Goal: Task Accomplishment & Management: Manage account settings

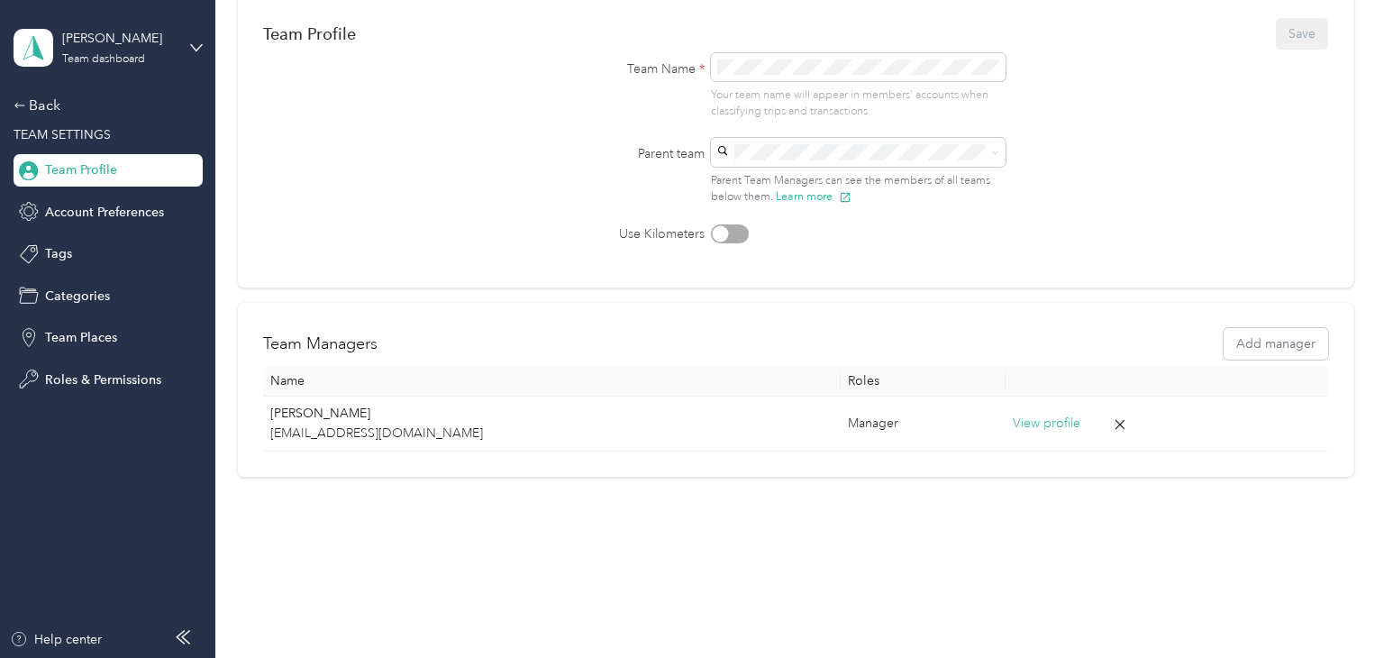
scroll to position [162, 0]
click at [49, 138] on span "TEAM SETTINGS" at bounding box center [62, 134] width 97 height 15
click at [16, 106] on icon at bounding box center [19, 104] width 10 height 5
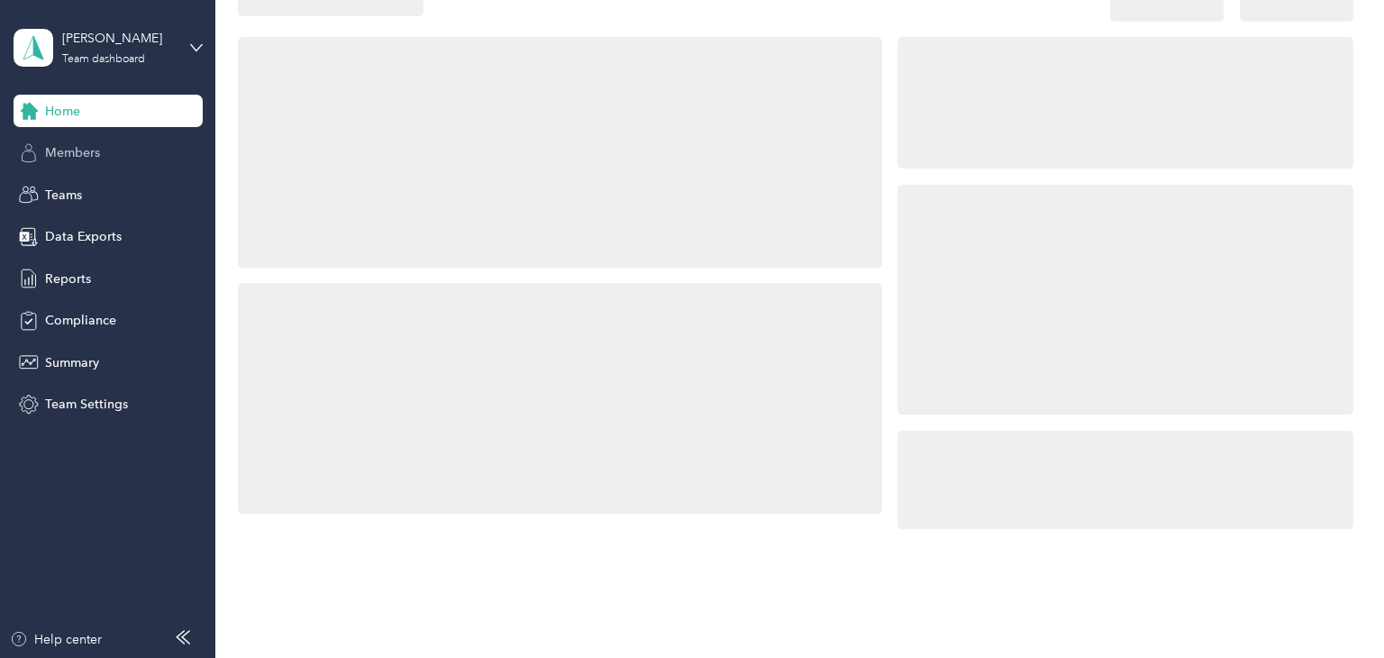
scroll to position [162, 0]
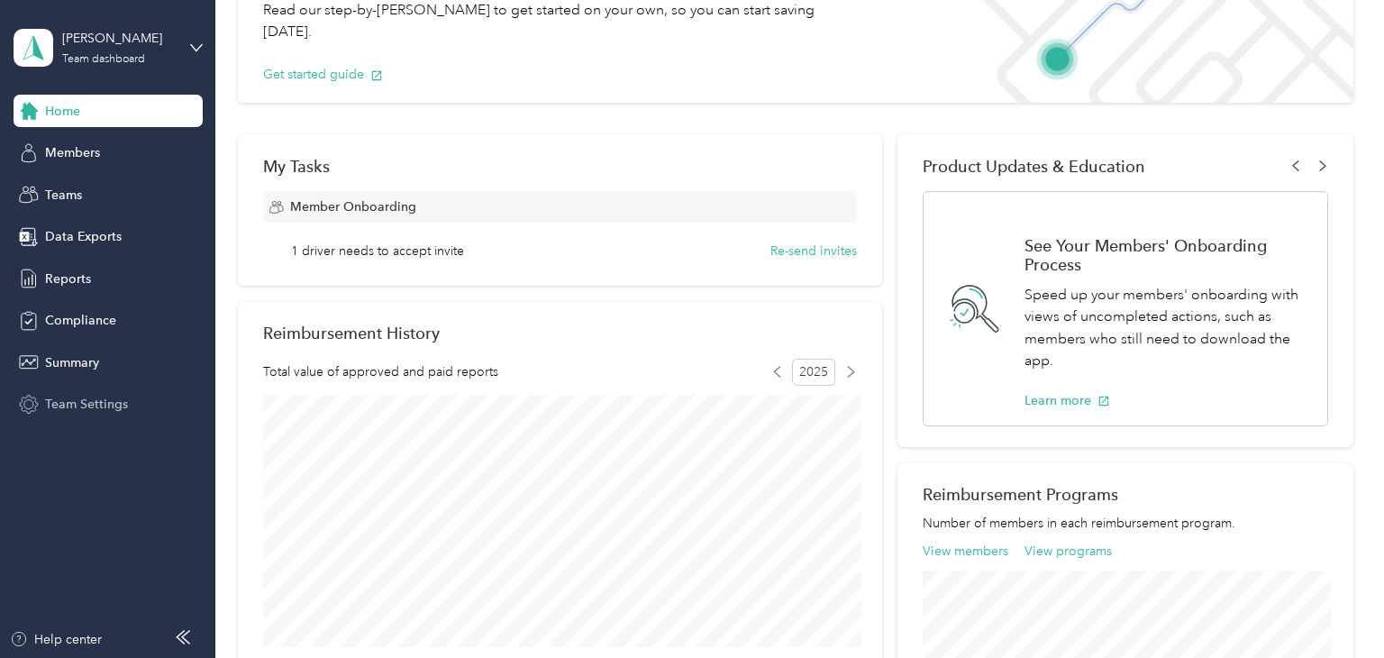
click at [80, 403] on span "Team Settings" at bounding box center [86, 404] width 83 height 19
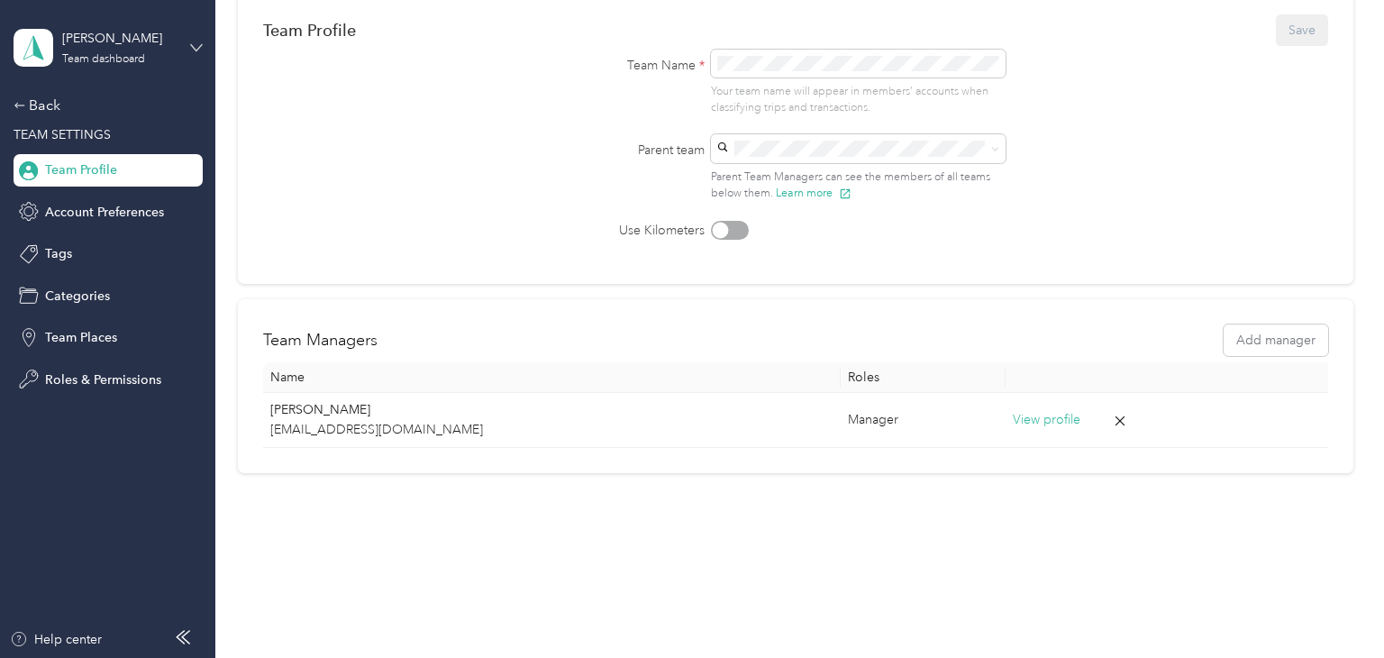
click at [194, 48] on icon at bounding box center [196, 47] width 13 height 13
click at [105, 151] on div "Team dashboard" at bounding box center [203, 148] width 354 height 32
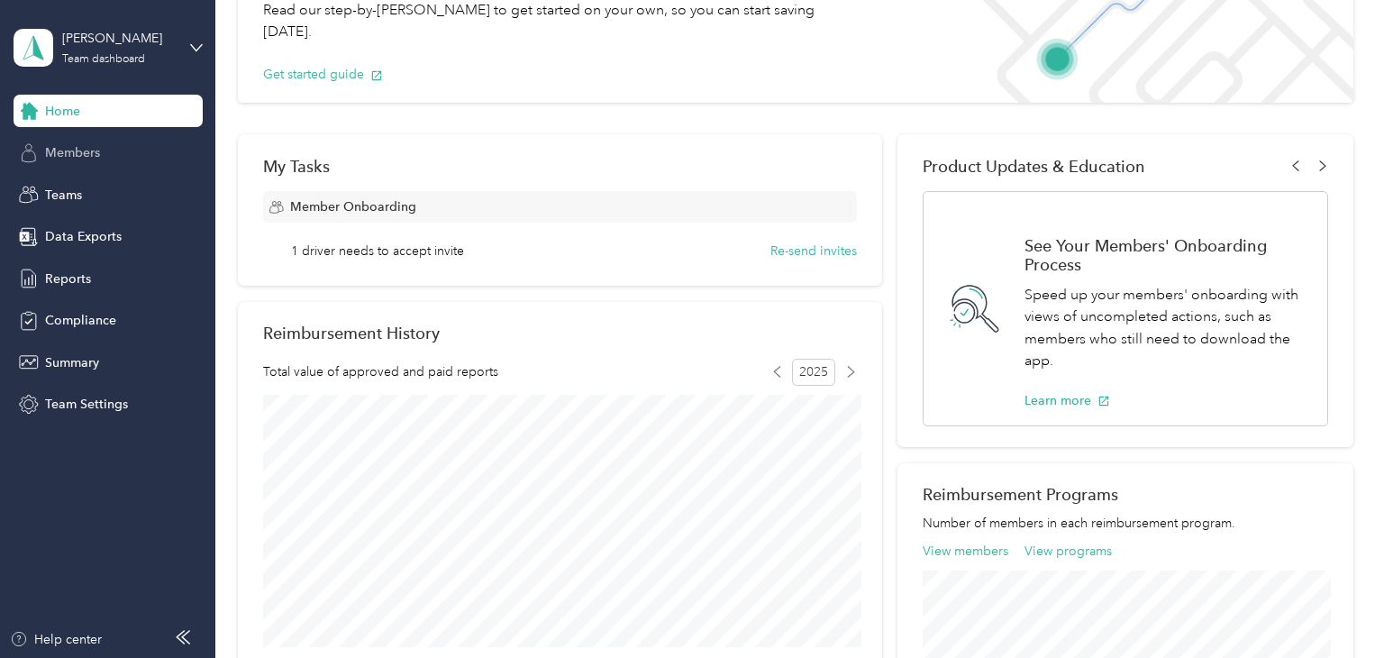
click at [96, 161] on div "Members" at bounding box center [108, 153] width 189 height 32
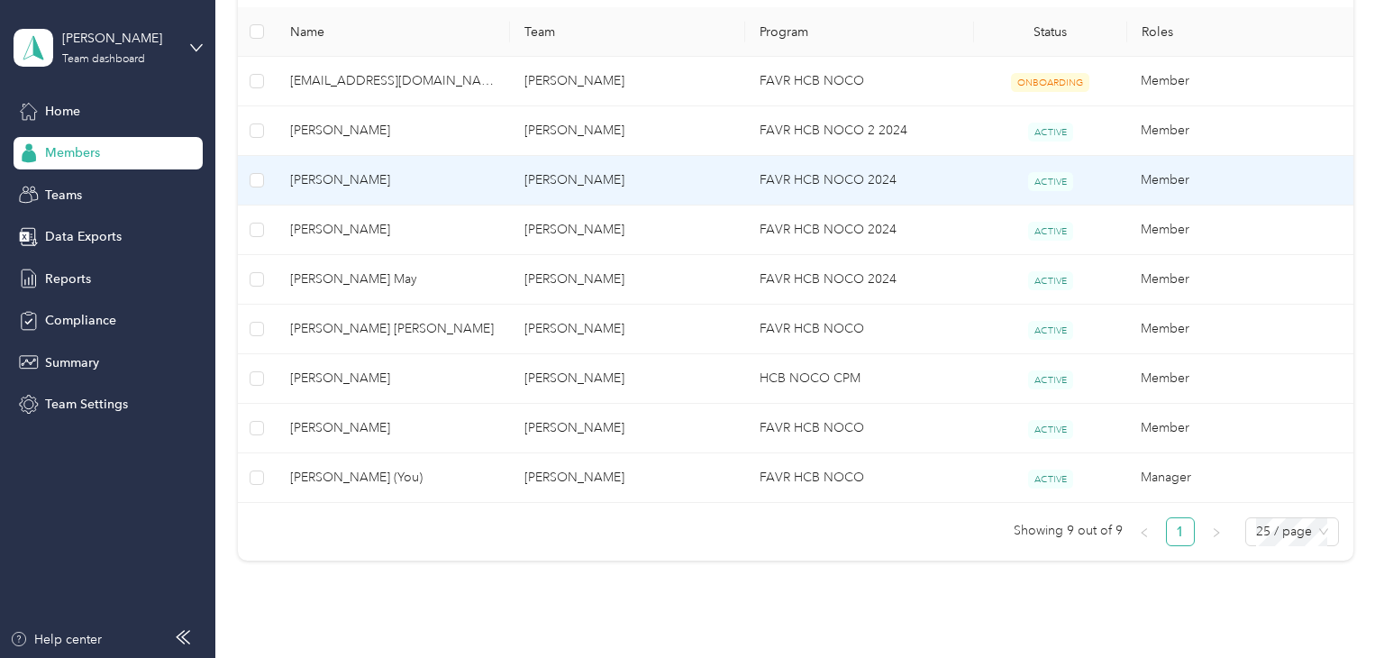
scroll to position [479, 0]
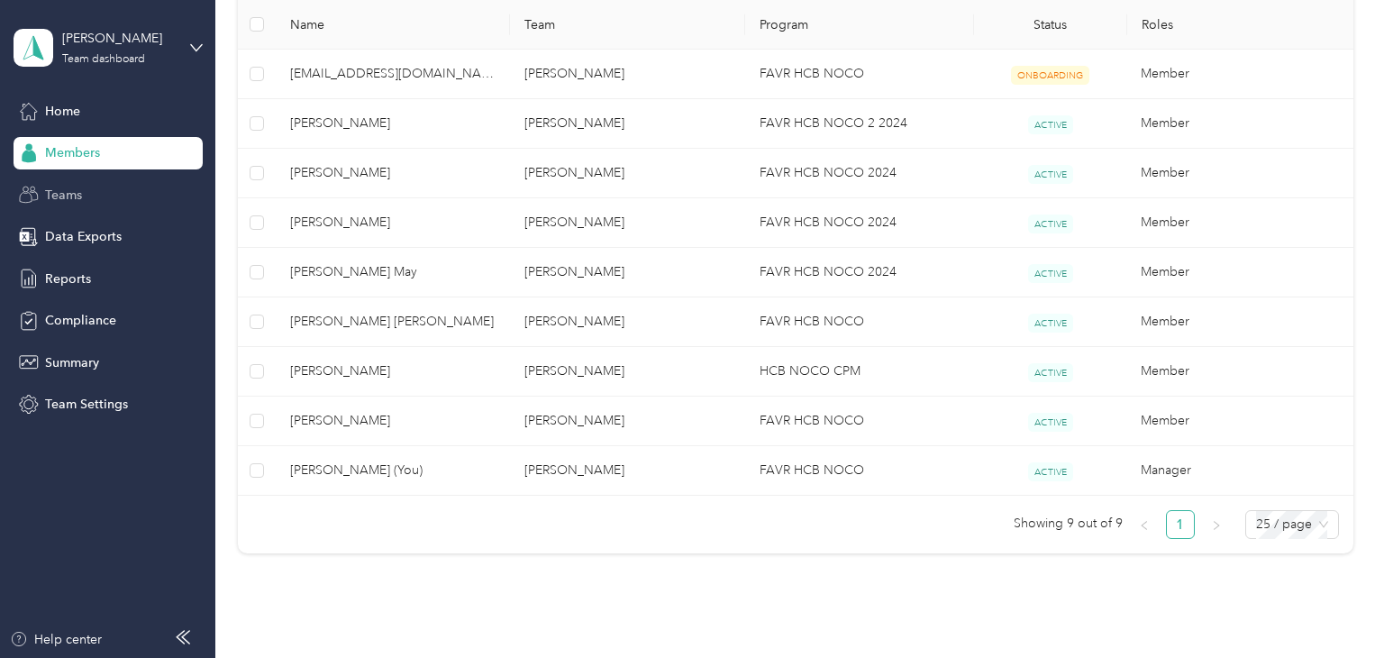
click at [78, 200] on span "Teams" at bounding box center [63, 195] width 37 height 19
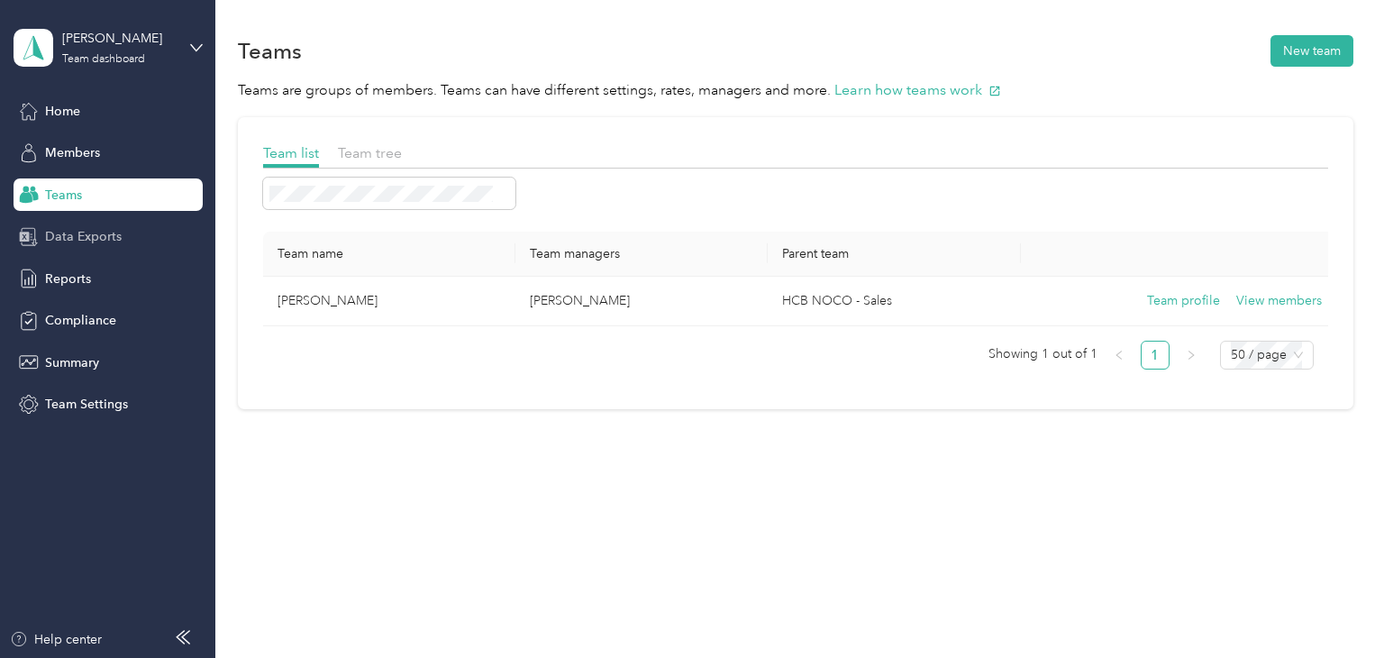
click at [93, 244] on span "Data Exports" at bounding box center [83, 236] width 77 height 19
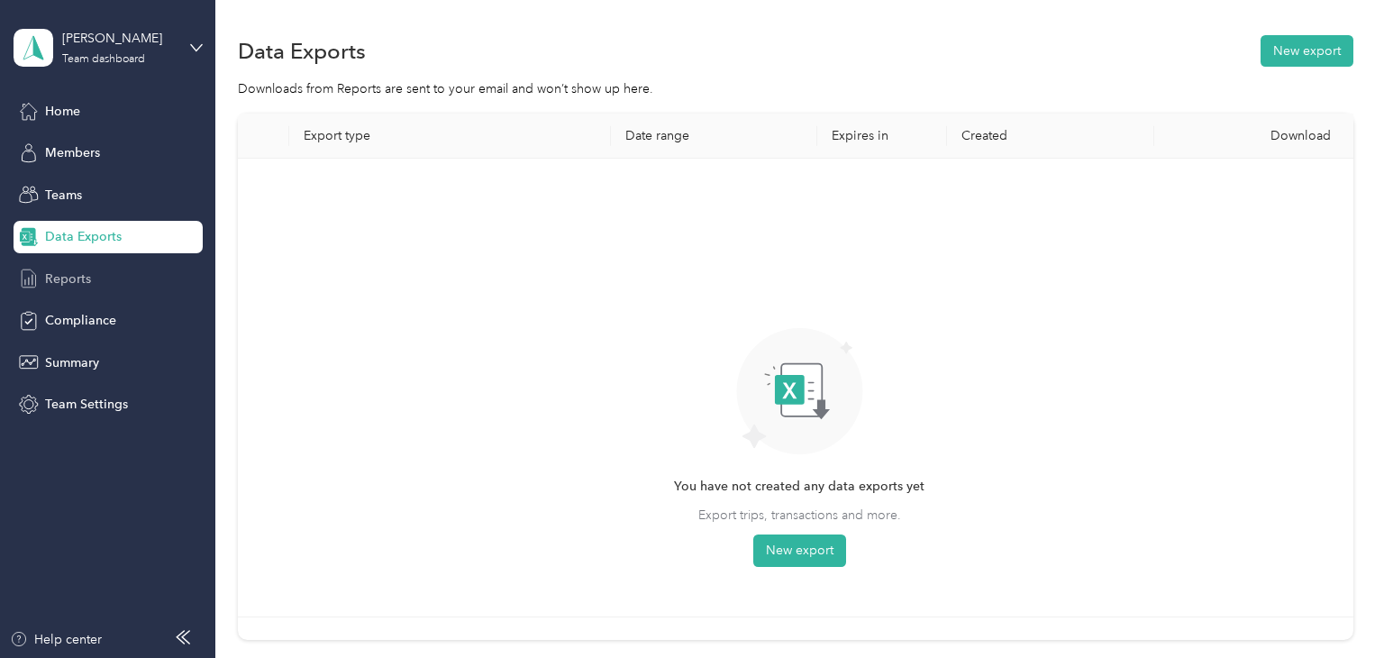
click at [84, 281] on span "Reports" at bounding box center [68, 278] width 46 height 19
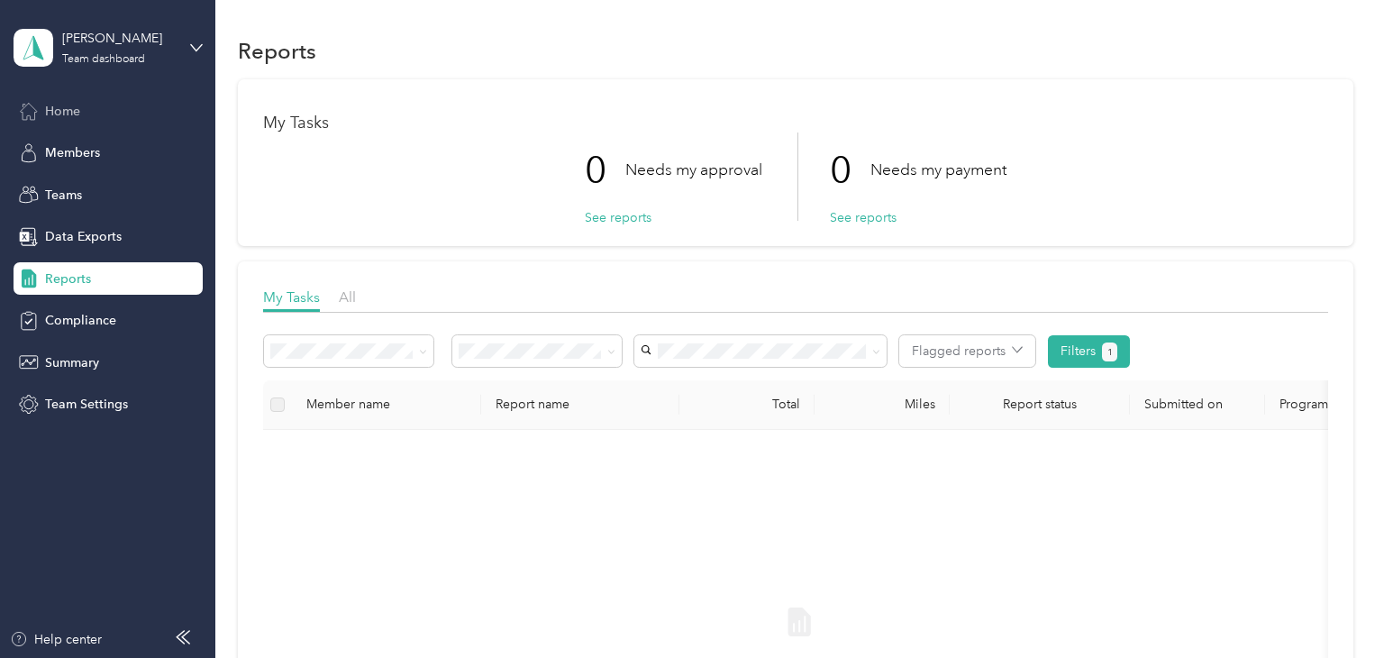
click at [65, 117] on span "Home" at bounding box center [62, 111] width 35 height 19
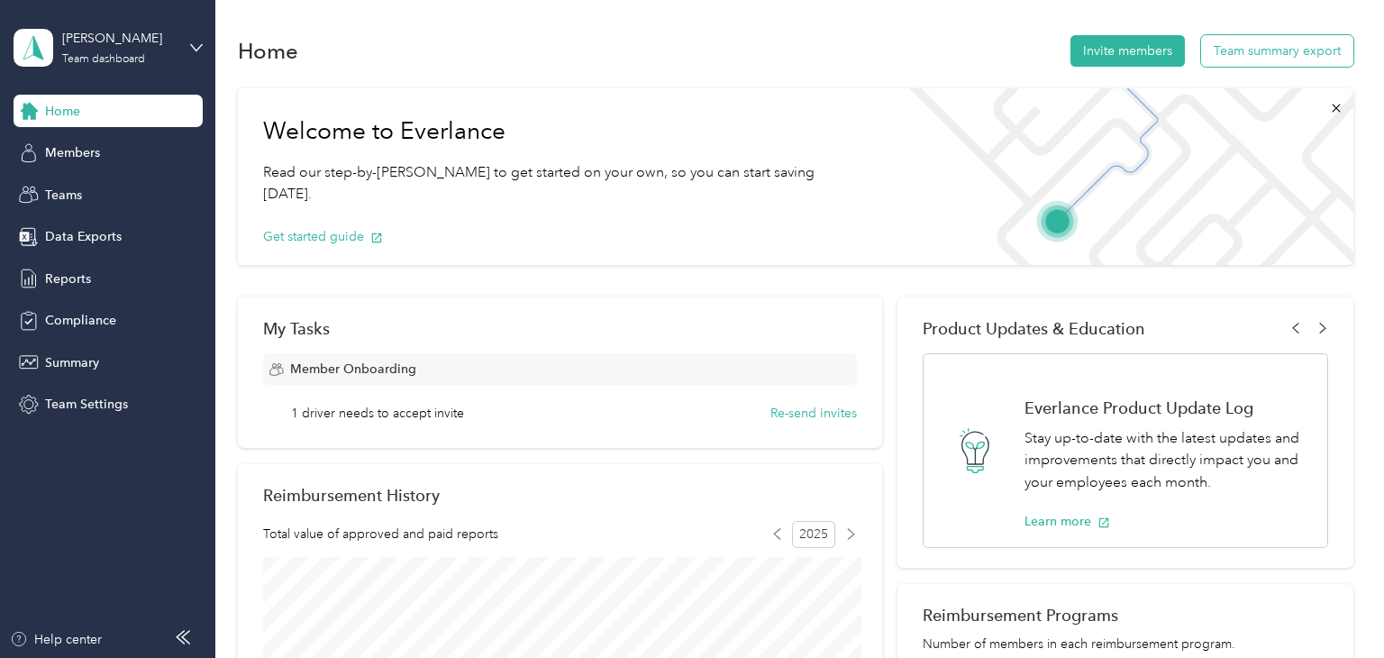
click at [1323, 56] on button "Team summary export" at bounding box center [1277, 51] width 152 height 32
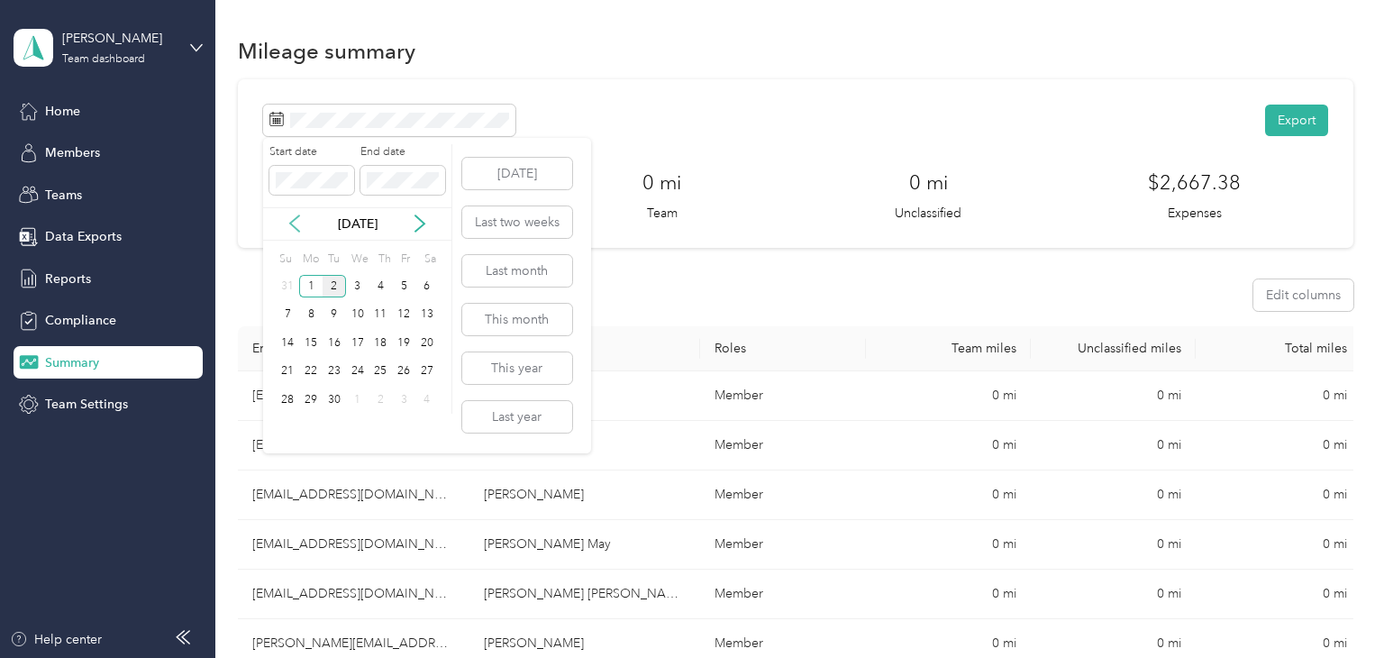
click at [297, 229] on icon at bounding box center [294, 223] width 9 height 16
drag, startPoint x: 406, startPoint y: 287, endPoint x: 378, endPoint y: 319, distance: 42.7
click at [406, 287] on div "1" at bounding box center [403, 286] width 23 height 23
click at [286, 423] on div "31" at bounding box center [288, 428] width 23 height 23
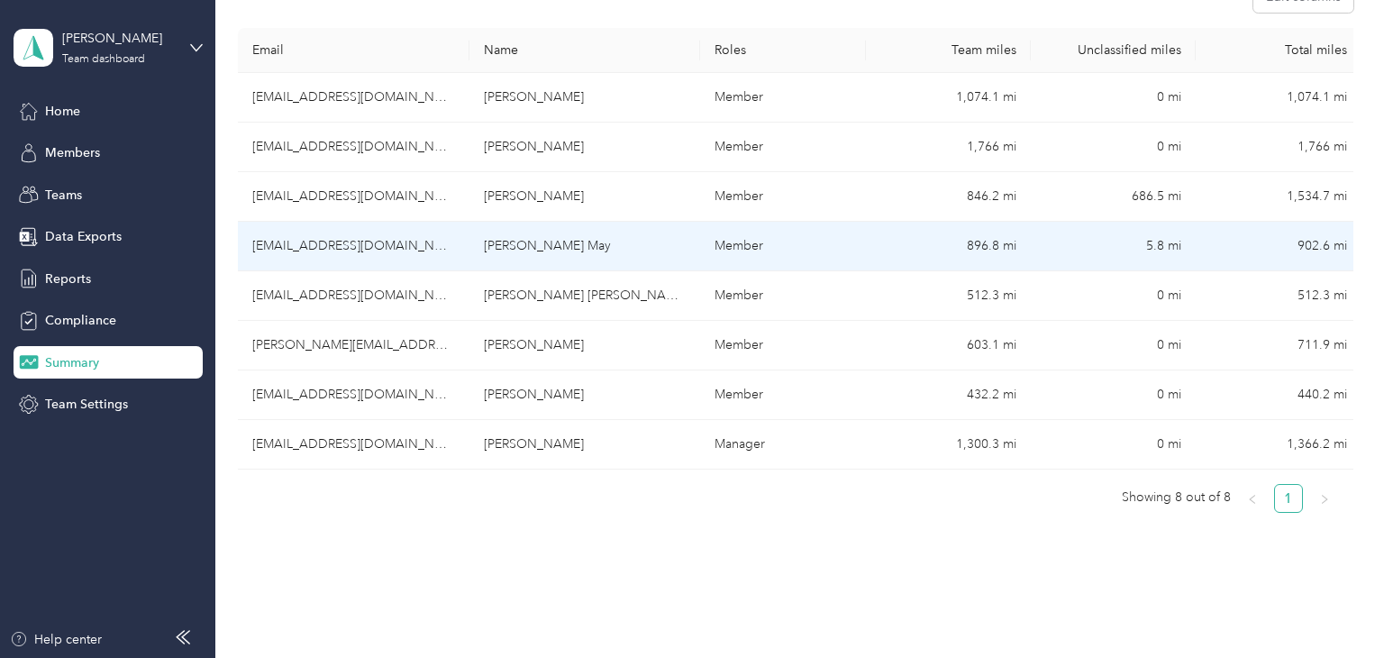
scroll to position [310, 0]
